Goal: Information Seeking & Learning: Learn about a topic

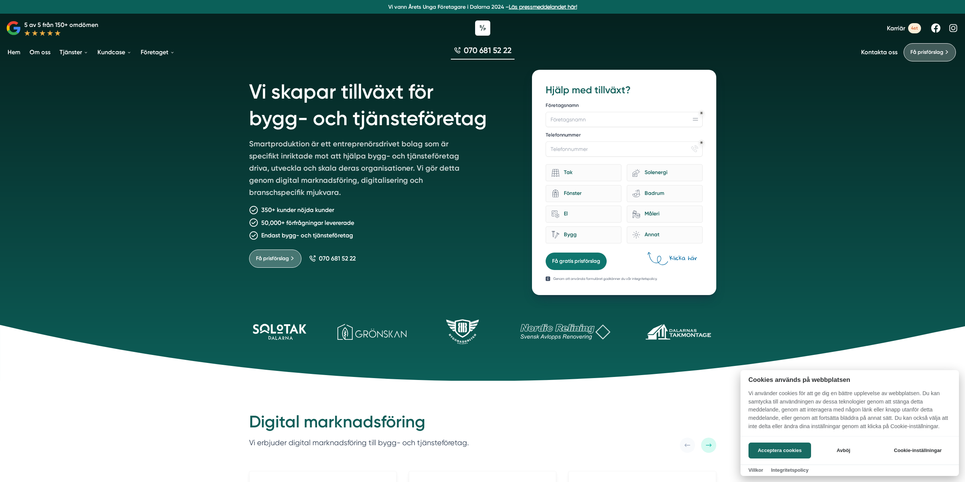
drag, startPoint x: 241, startPoint y: 140, endPoint x: 382, endPoint y: 187, distance: 148.8
click at [382, 187] on div at bounding box center [482, 241] width 965 height 482
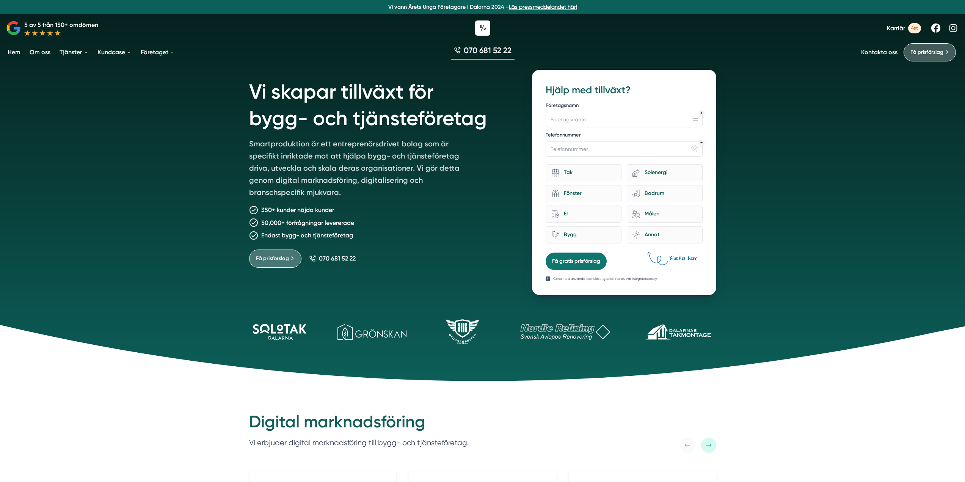
click at [375, 191] on p "Smartproduktion är ett entreprenörsdrivet bolag som är specifikt inriktade mot …" at bounding box center [358, 170] width 218 height 64
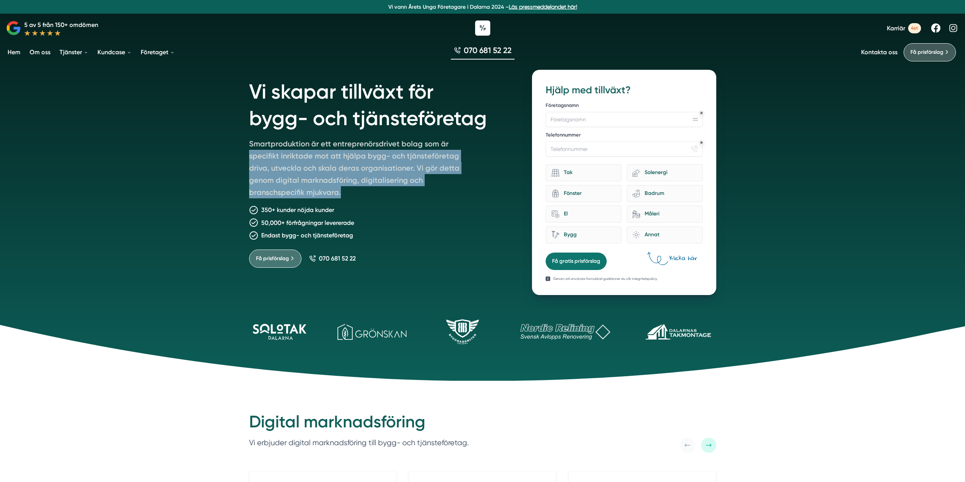
drag, startPoint x: 317, startPoint y: 188, endPoint x: 210, endPoint y: 143, distance: 115.9
click at [216, 147] on div "Vi skapar tillväxt för bygg- och tjänsteföretag Smartproduktion är ett entrepre…" at bounding box center [482, 190] width 965 height 381
click at [306, 172] on p "Smartproduktion är ett entreprenörsdrivet bolag som är specifikt inriktade mot …" at bounding box center [358, 170] width 218 height 64
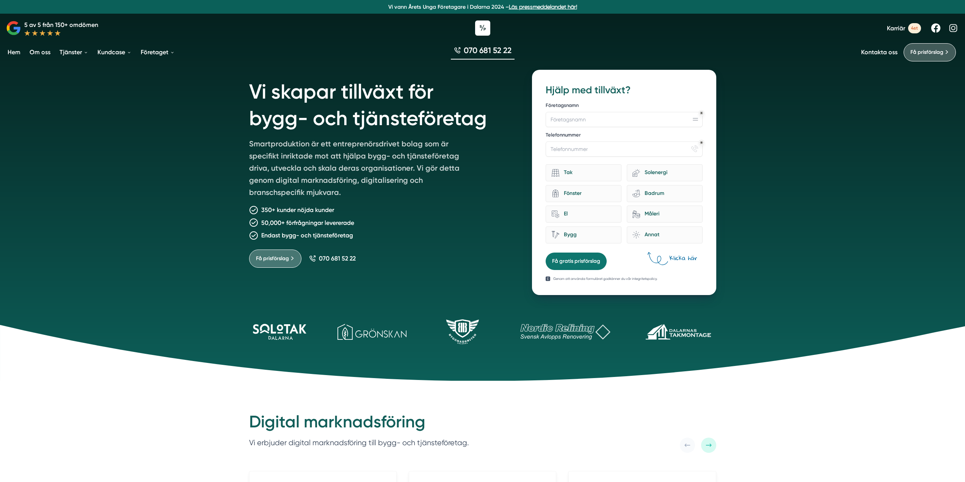
click at [17, 51] on link "Hem" at bounding box center [14, 51] width 16 height 19
click at [45, 56] on link "Om oss" at bounding box center [40, 51] width 24 height 19
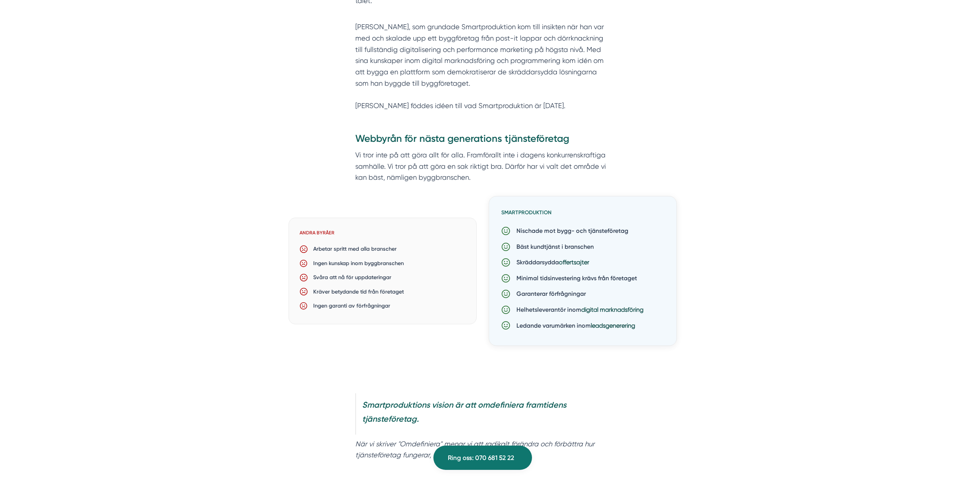
scroll to position [455, 0]
click at [354, 247] on p "Arbetar spritt med alla branscher" at bounding box center [352, 248] width 89 height 9
click at [384, 237] on h6 "Andra byråer" at bounding box center [381, 234] width 165 height 13
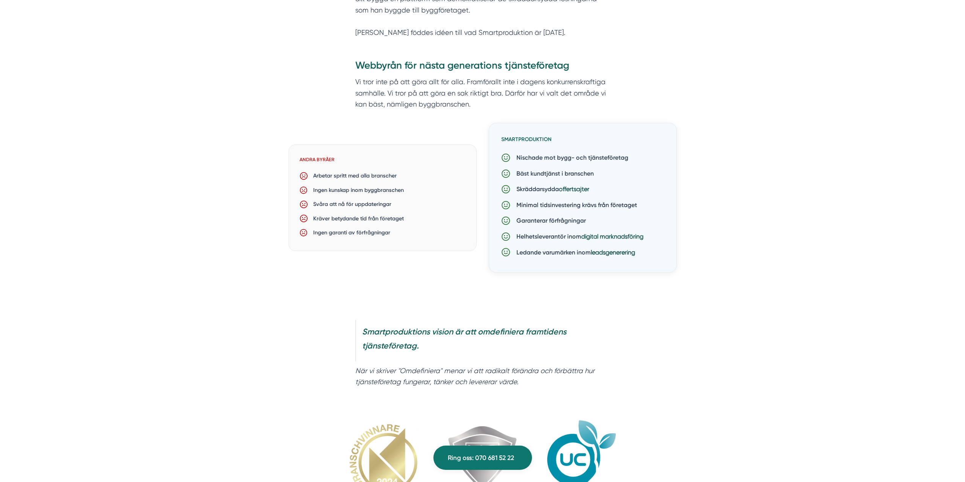
scroll to position [531, 0]
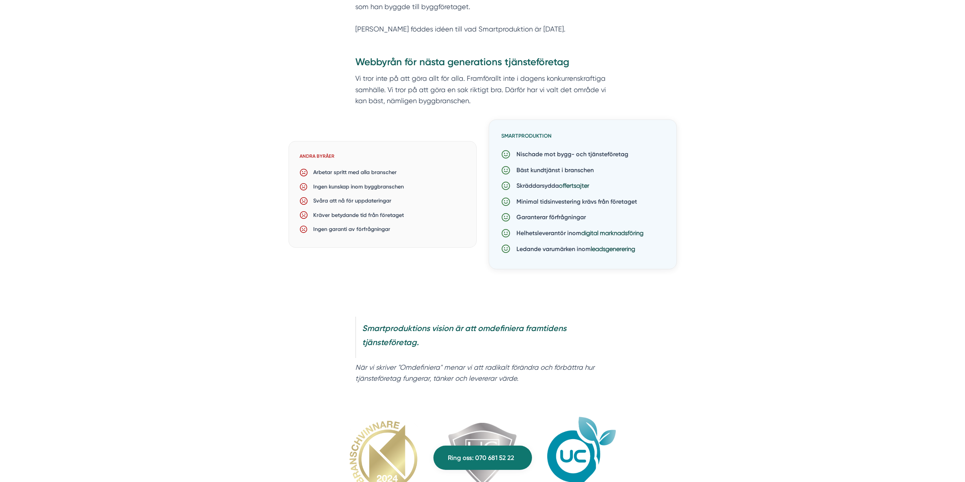
click at [399, 213] on p "Kräver betydande tid från företaget" at bounding box center [356, 215] width 96 height 9
click at [387, 229] on p "Ingen garanti av förfrågningar" at bounding box center [349, 229] width 82 height 9
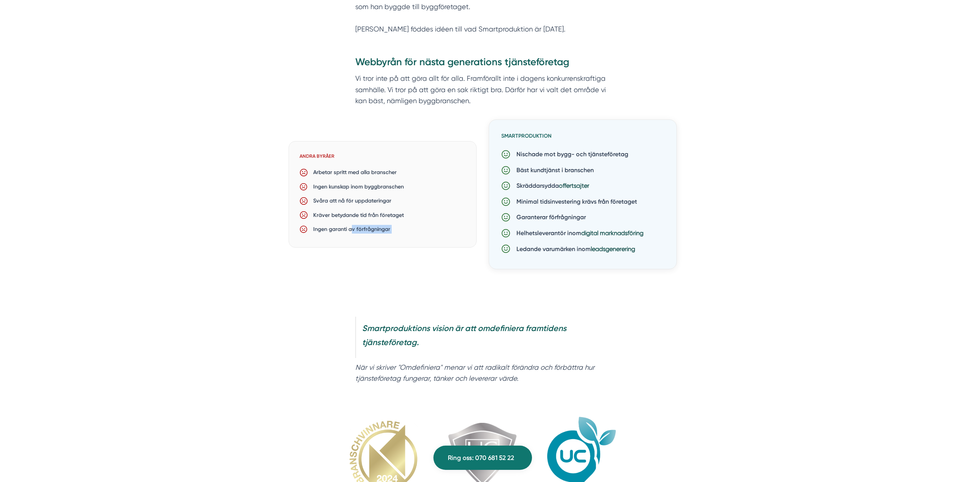
drag, startPoint x: 387, startPoint y: 229, endPoint x: 391, endPoint y: 229, distance: 4.2
click at [387, 229] on p "Ingen garanti av förfrågningar" at bounding box center [349, 229] width 82 height 9
click at [573, 153] on p "Nischade mot bygg- och tjänsteföretag" at bounding box center [569, 154] width 118 height 10
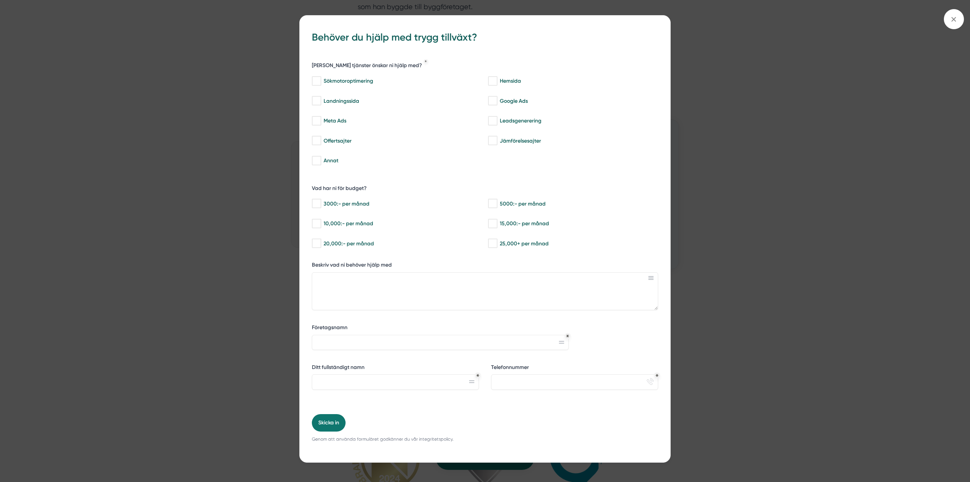
click at [756, 177] on div "bbc9b822-b2c6-488a-ab3e-9a2d59e49c7c Behöver du hjälp med trygg tillväxt? Vilka…" at bounding box center [485, 241] width 970 height 482
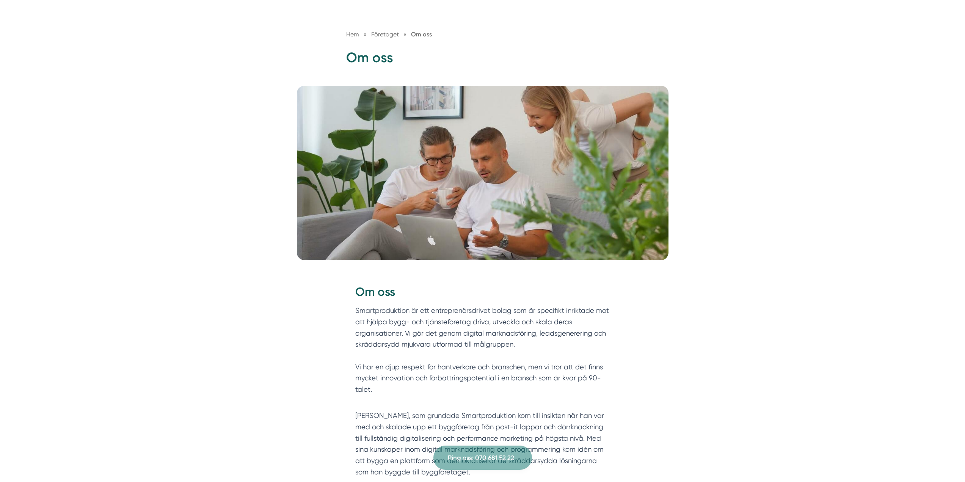
scroll to position [0, 0]
